Goal: Find specific page/section: Find specific page/section

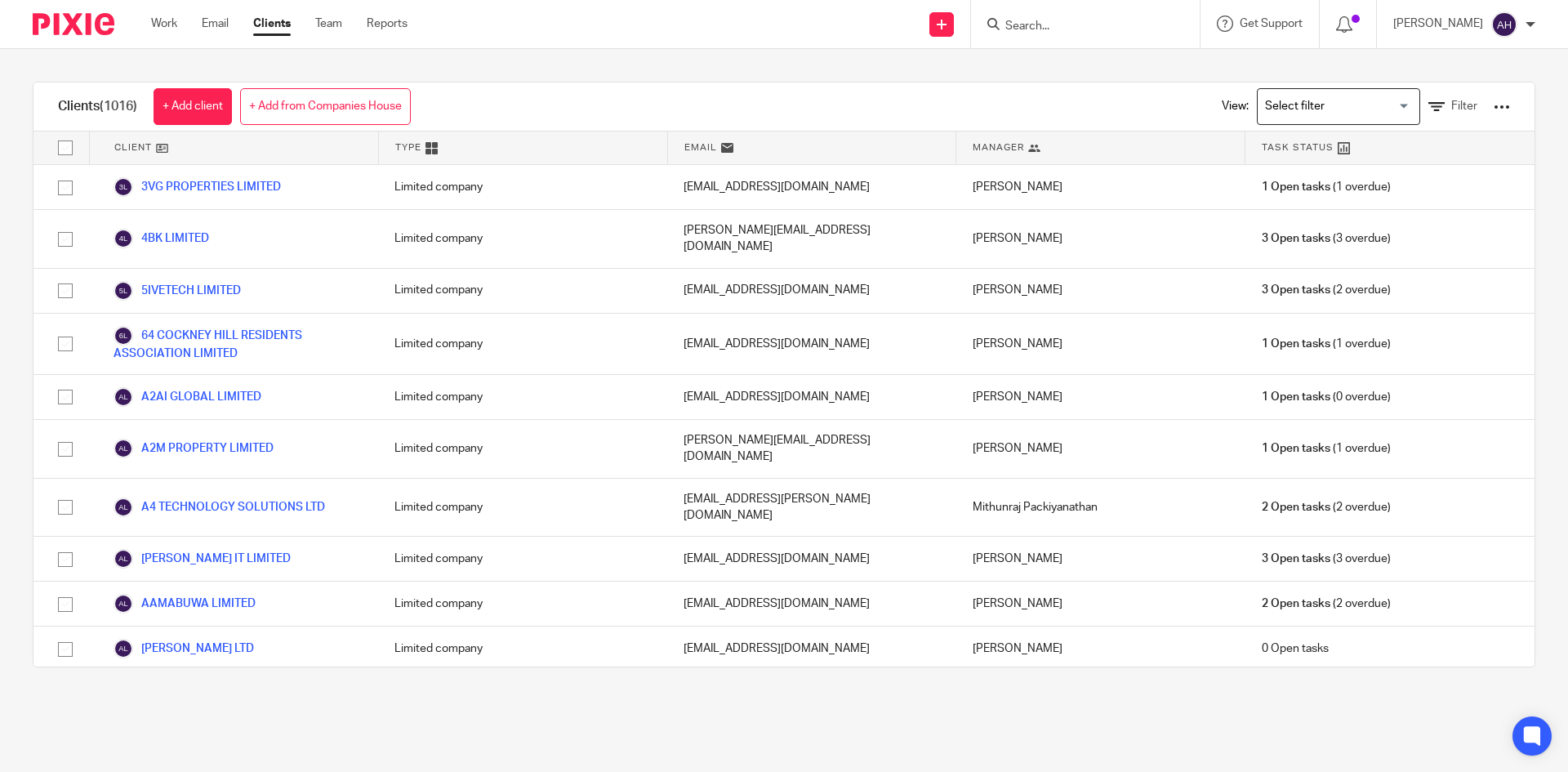
click at [1067, 28] on input "Search" at bounding box center [1077, 26] width 147 height 15
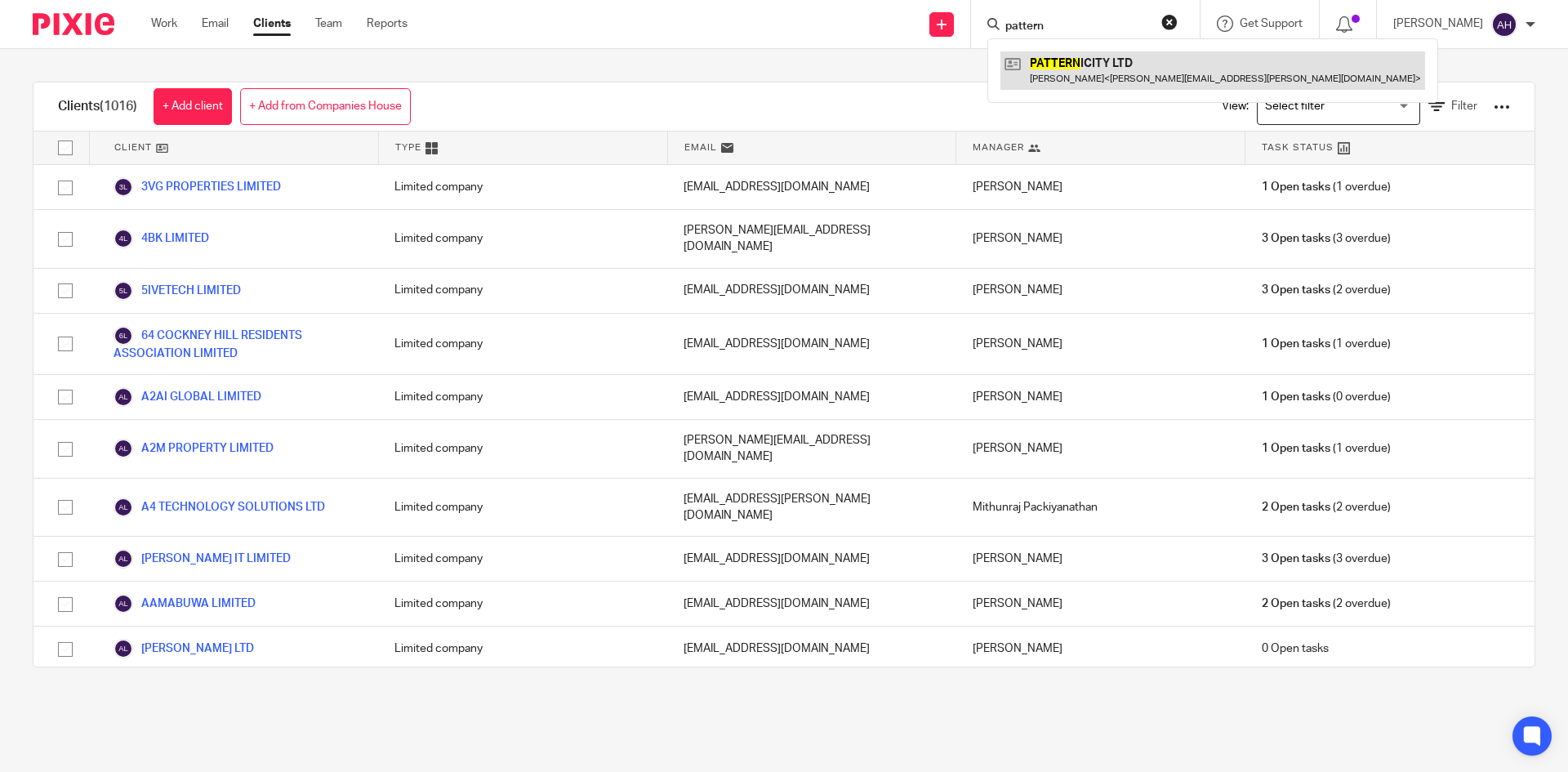
type input "pattern"
click at [1061, 58] on link at bounding box center [1213, 70] width 425 height 38
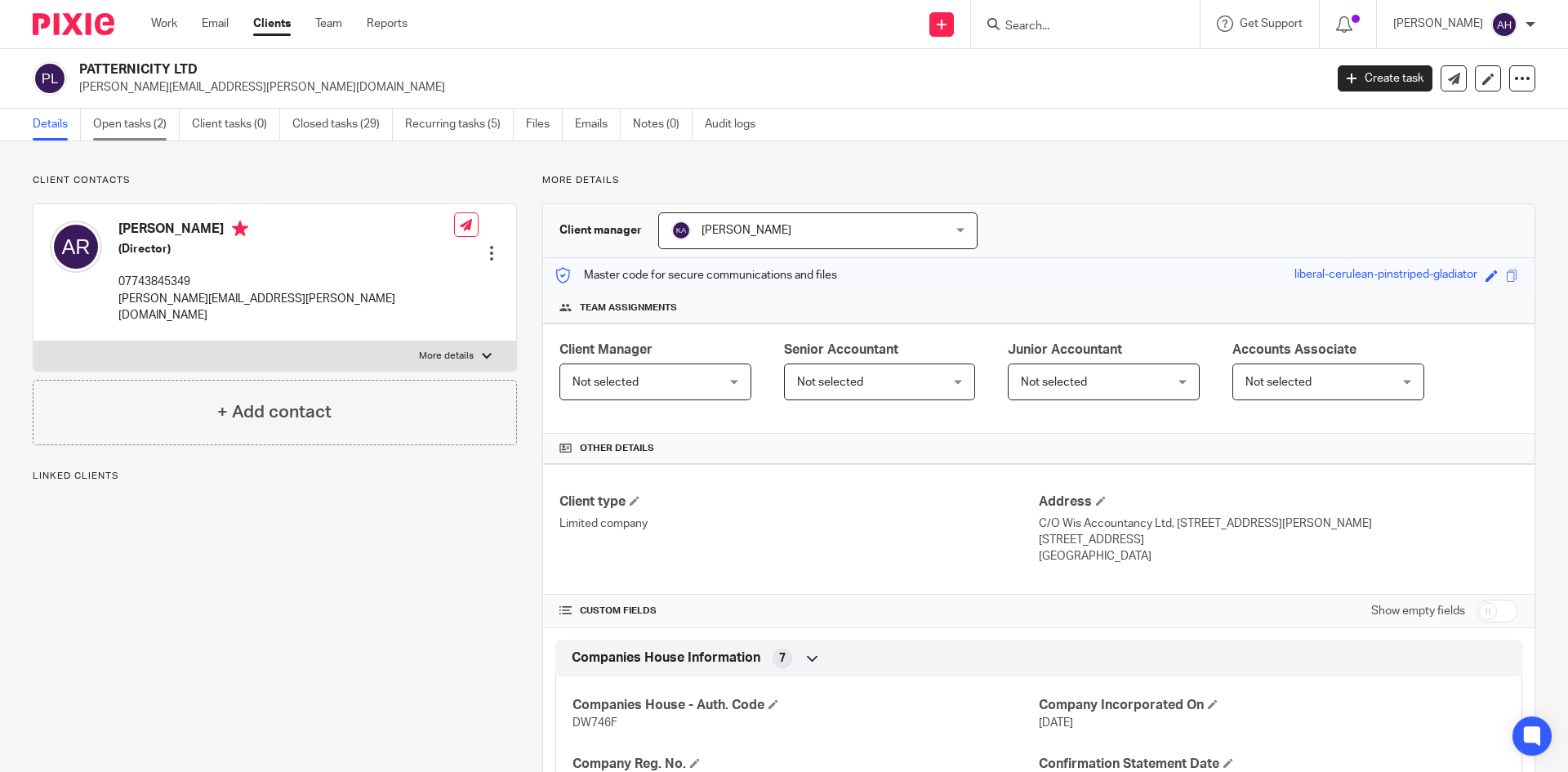
click at [141, 116] on link "Open tasks (2)" at bounding box center [137, 124] width 86 height 32
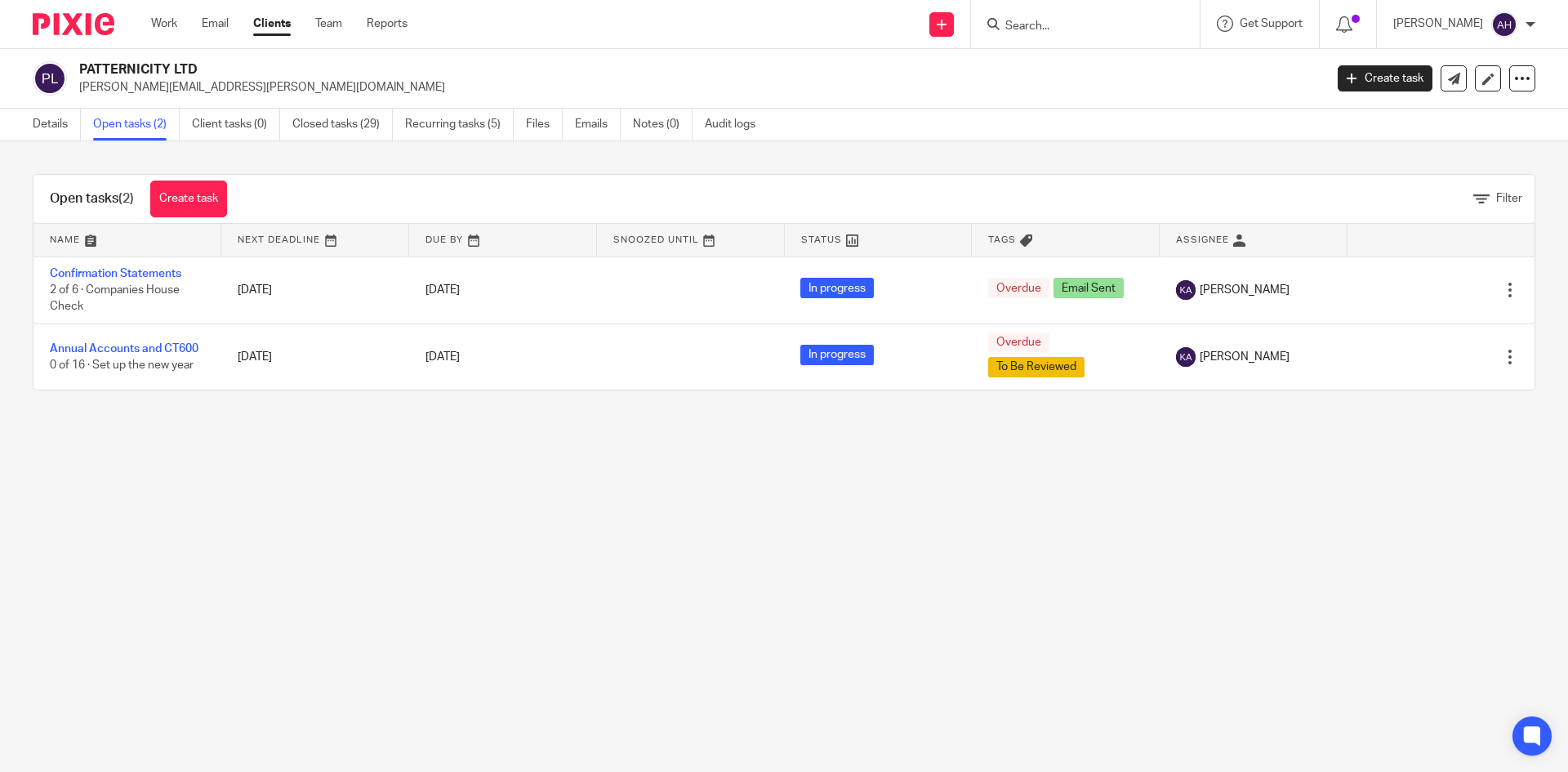
click at [1047, 13] on div at bounding box center [1086, 24] width 229 height 48
click at [1039, 21] on input "Search" at bounding box center [1077, 26] width 147 height 15
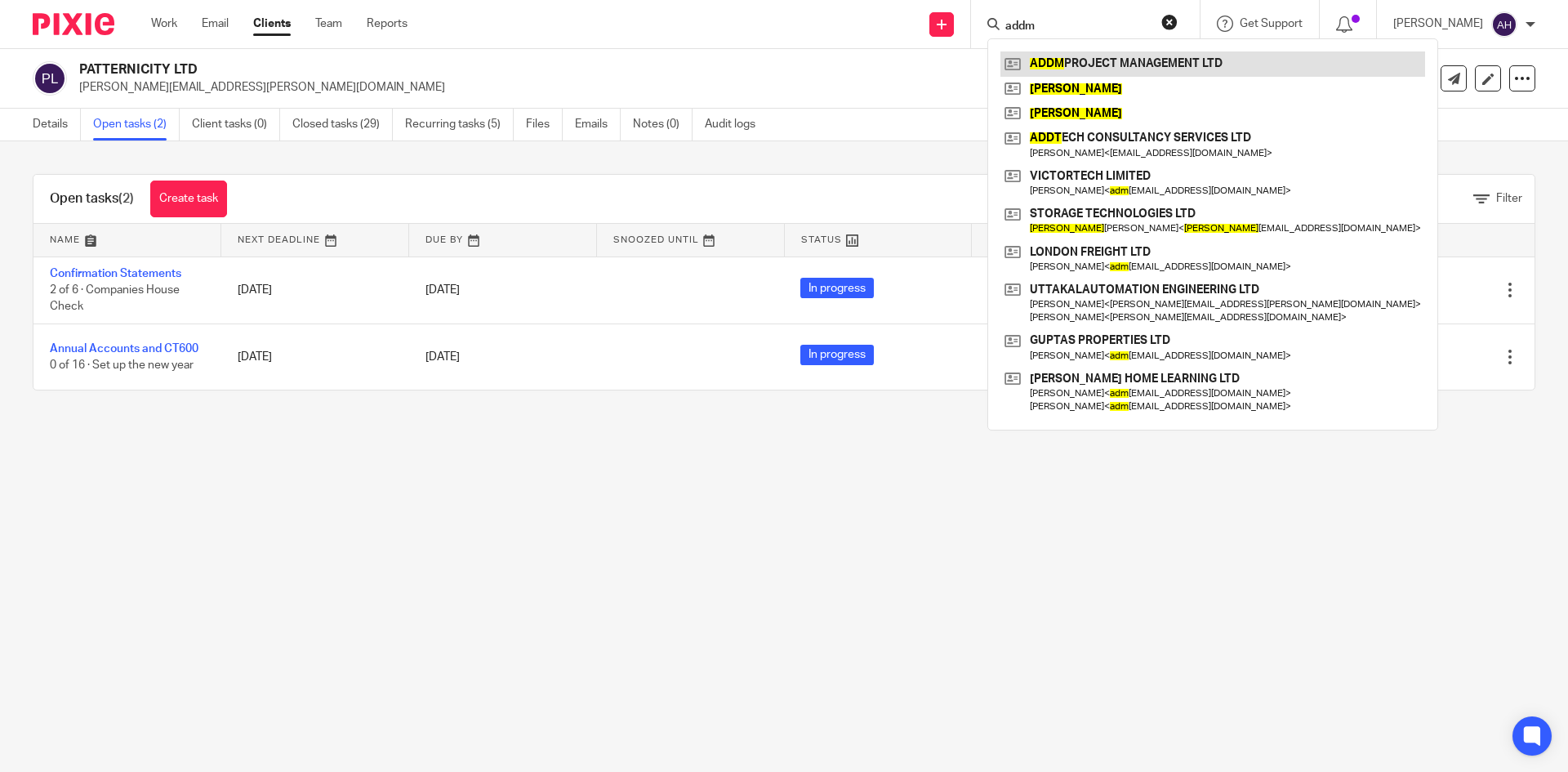
type input "addm"
click at [1041, 57] on link at bounding box center [1213, 63] width 425 height 25
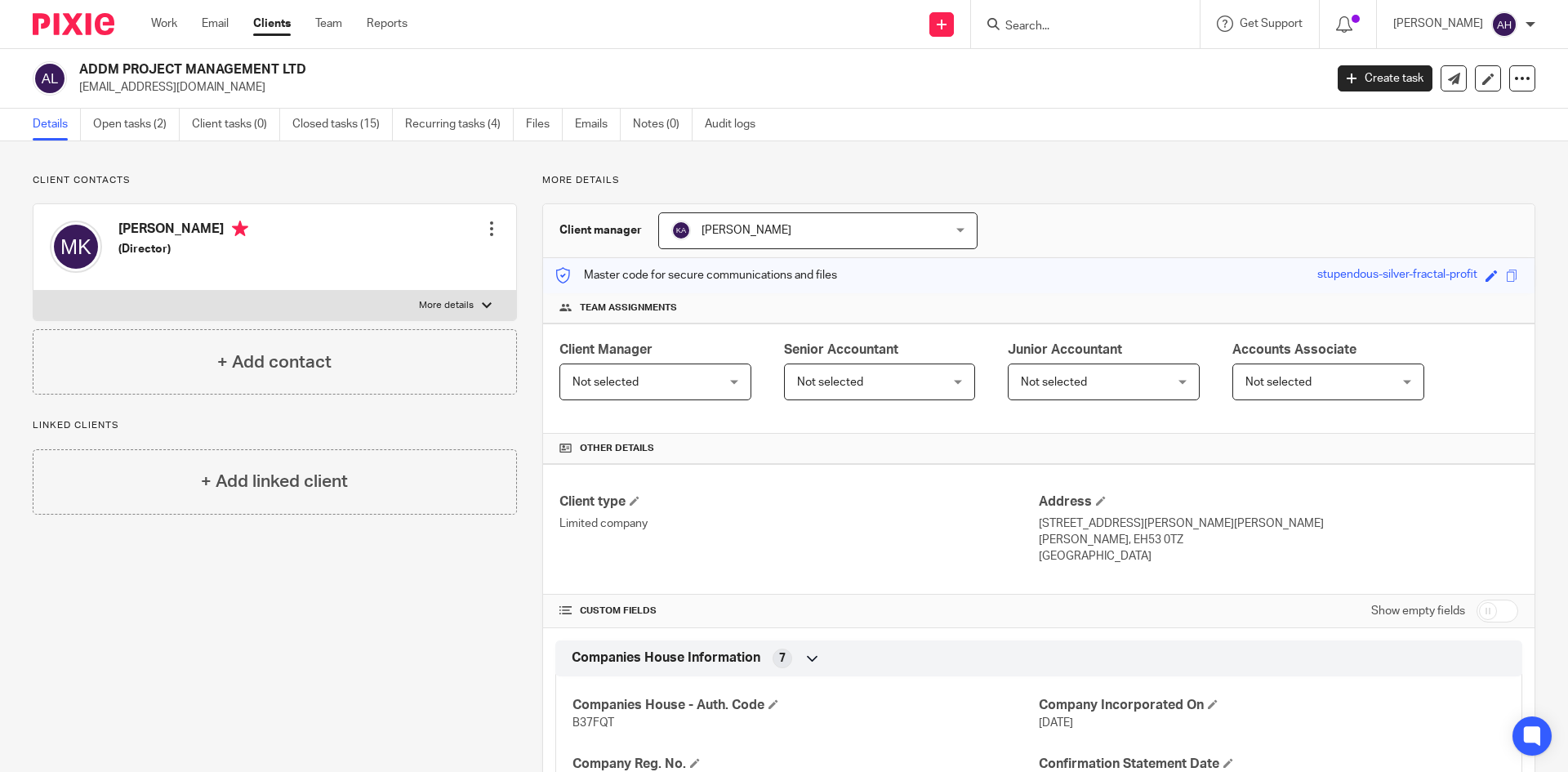
drag, startPoint x: 309, startPoint y: 72, endPoint x: 73, endPoint y: 63, distance: 236.2
click at [73, 63] on div "ADDM PROJECT MANAGEMENT LTD [EMAIL_ADDRESS][DOMAIN_NAME]" at bounding box center [673, 78] width 1281 height 34
copy h2 "ADDM PROJECT MANAGEMENT LTD"
